Goal: Transaction & Acquisition: Purchase product/service

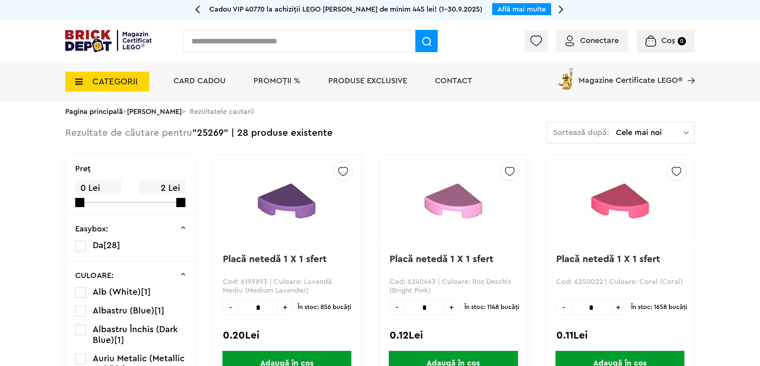
click at [110, 64] on div "CATEGORII Jucării LEGO Card Cadou LEGO Animal Crossing Nou Architecture Nou Art…" at bounding box center [107, 76] width 84 height 29
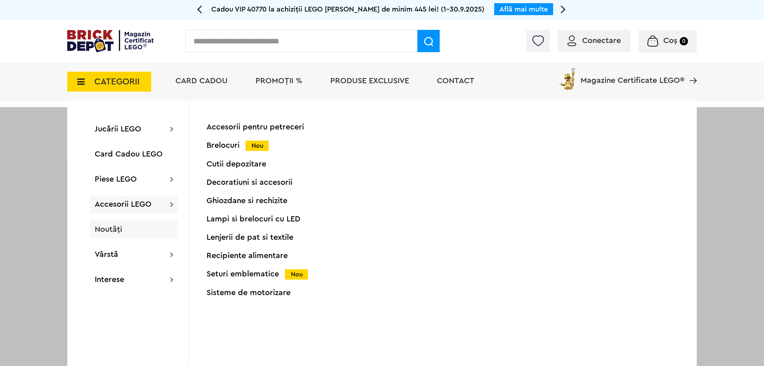
click at [118, 232] on span "Noutăți" at bounding box center [108, 229] width 27 height 8
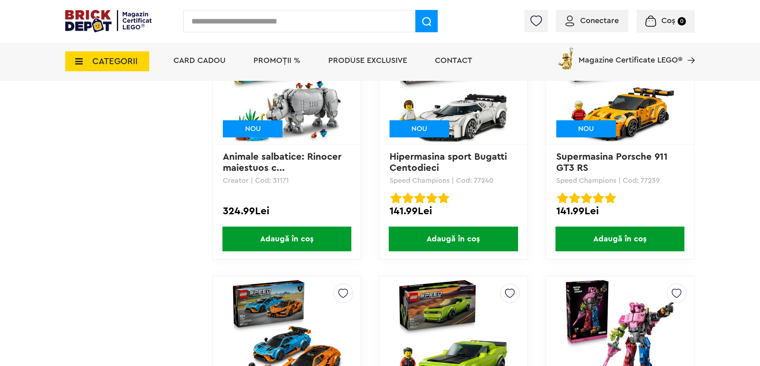
scroll to position [3202, 0]
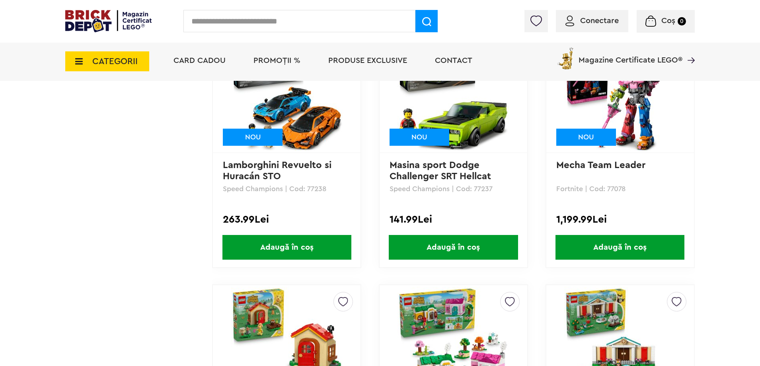
click at [259, 17] on input "text" at bounding box center [299, 21] width 232 height 22
type input "**********"
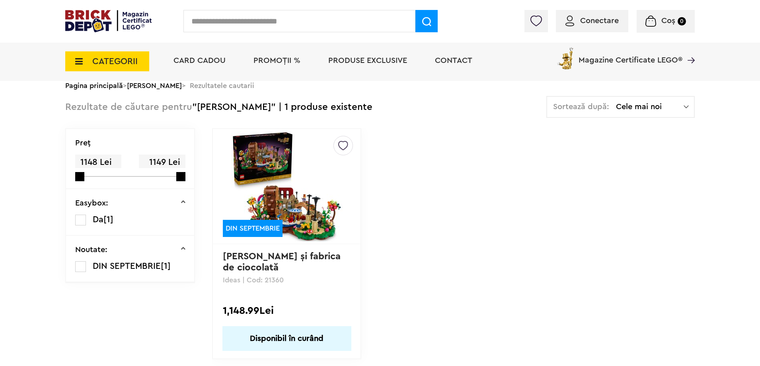
scroll to position [40, 0]
click at [257, 59] on span "PROMOȚII %" at bounding box center [276, 60] width 47 height 8
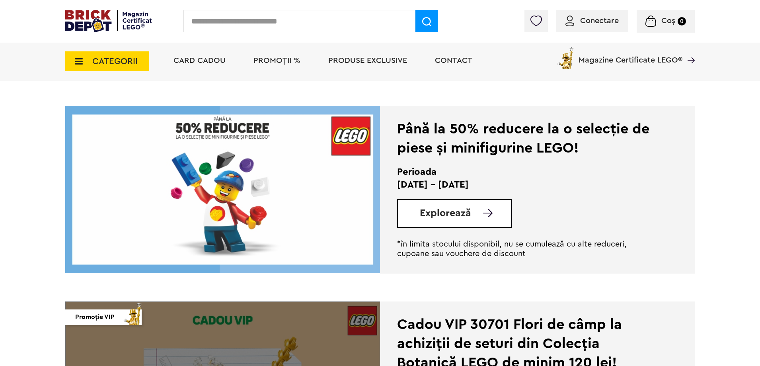
scroll to position [1392, 0]
